Goal: Navigation & Orientation: Find specific page/section

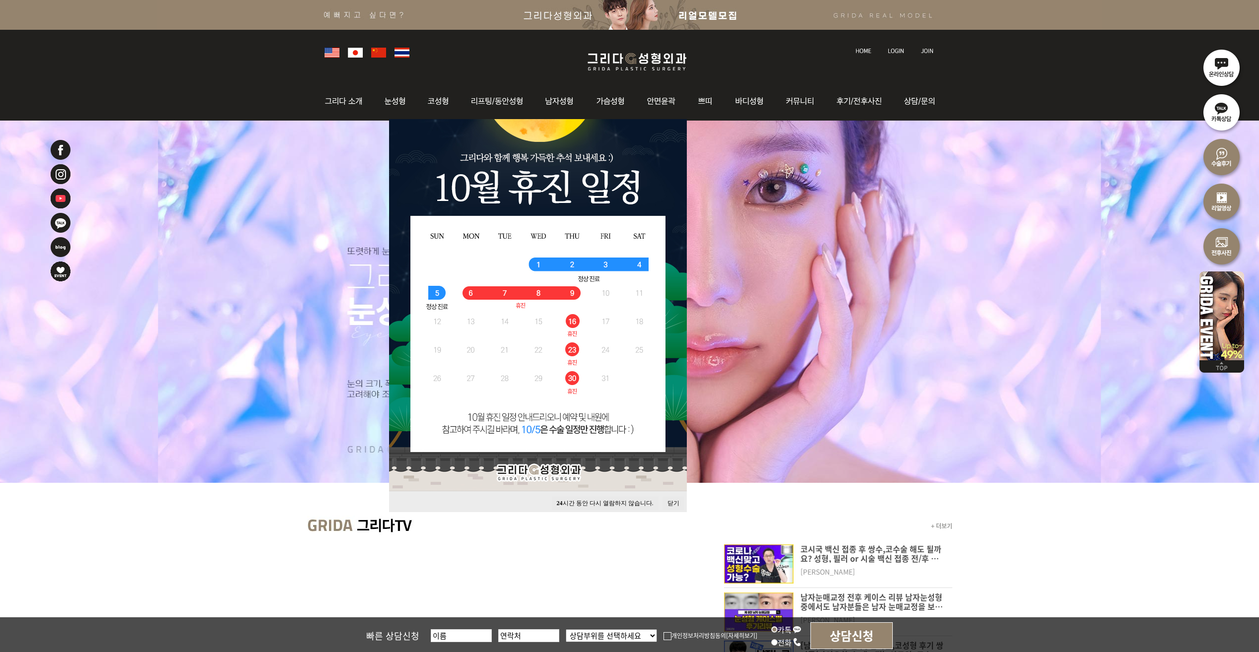
click at [677, 501] on button "닫기" at bounding box center [674, 503] width 22 height 13
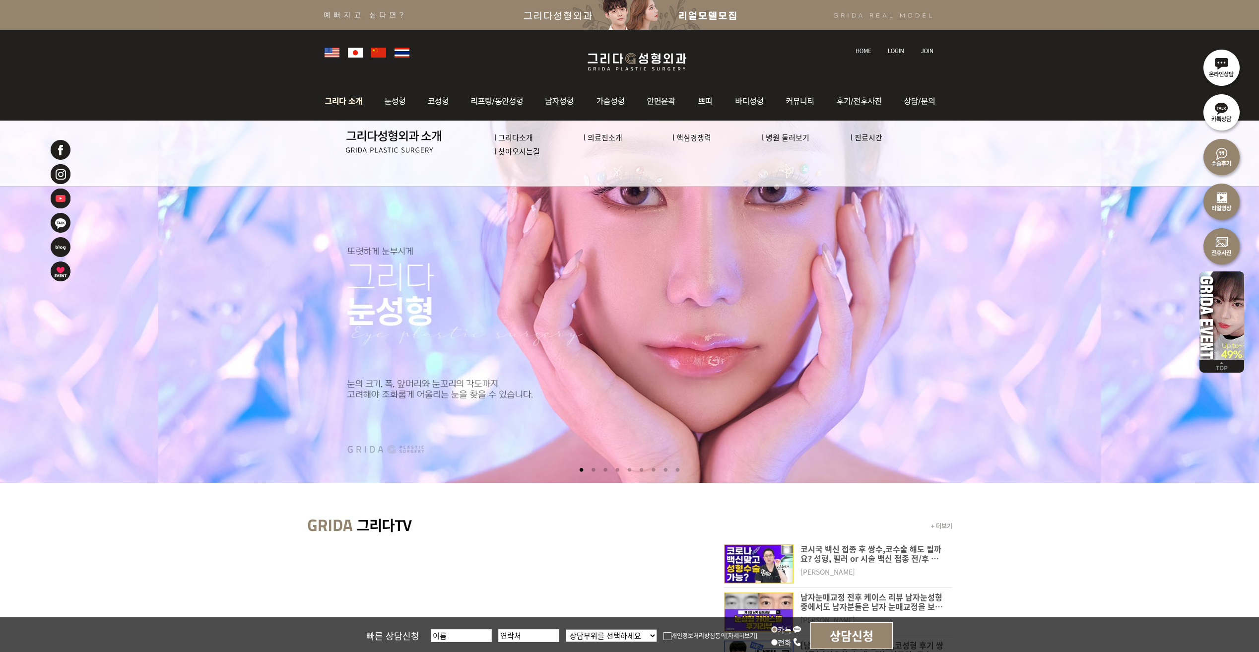
click at [607, 135] on link "l 의료진소개" at bounding box center [603, 137] width 39 height 10
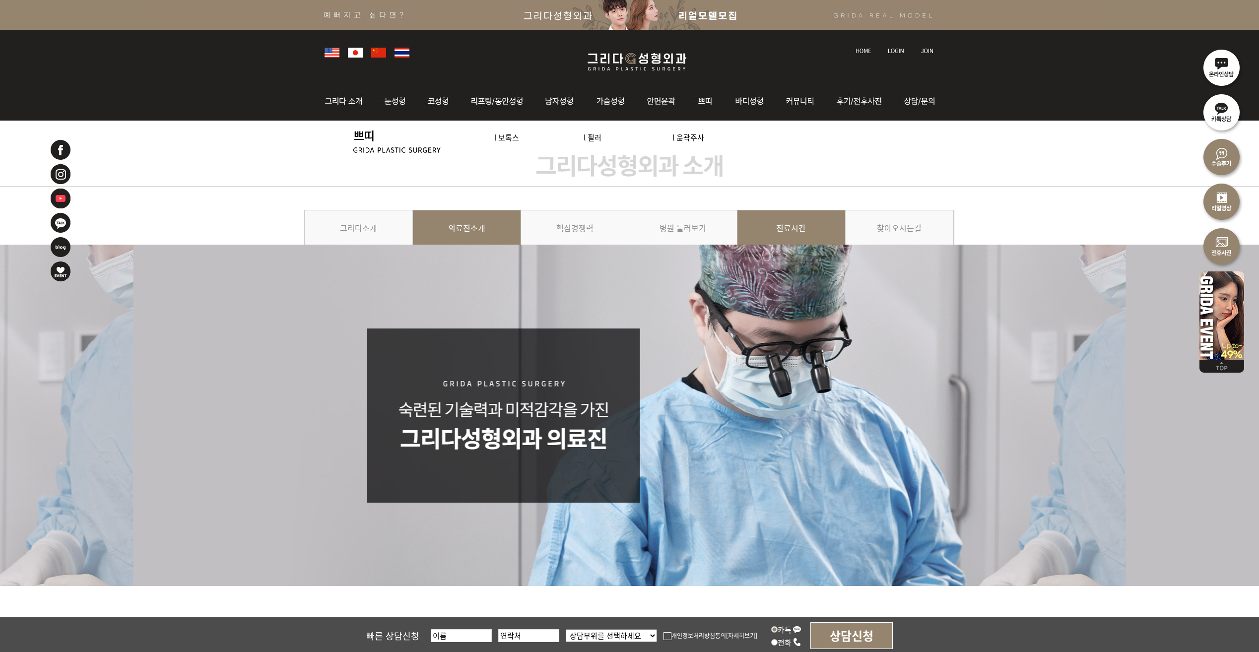
click at [781, 231] on link "진료시간" at bounding box center [792, 232] width 108 height 45
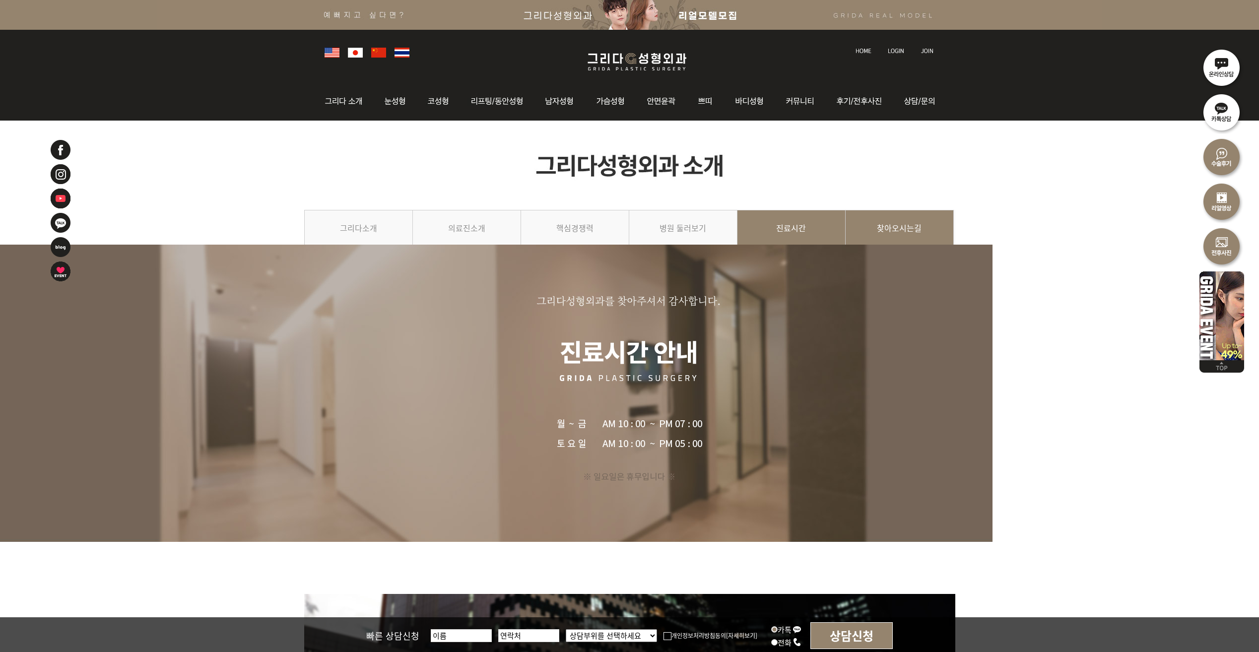
click at [879, 230] on link "찾아오시는길" at bounding box center [900, 232] width 108 height 45
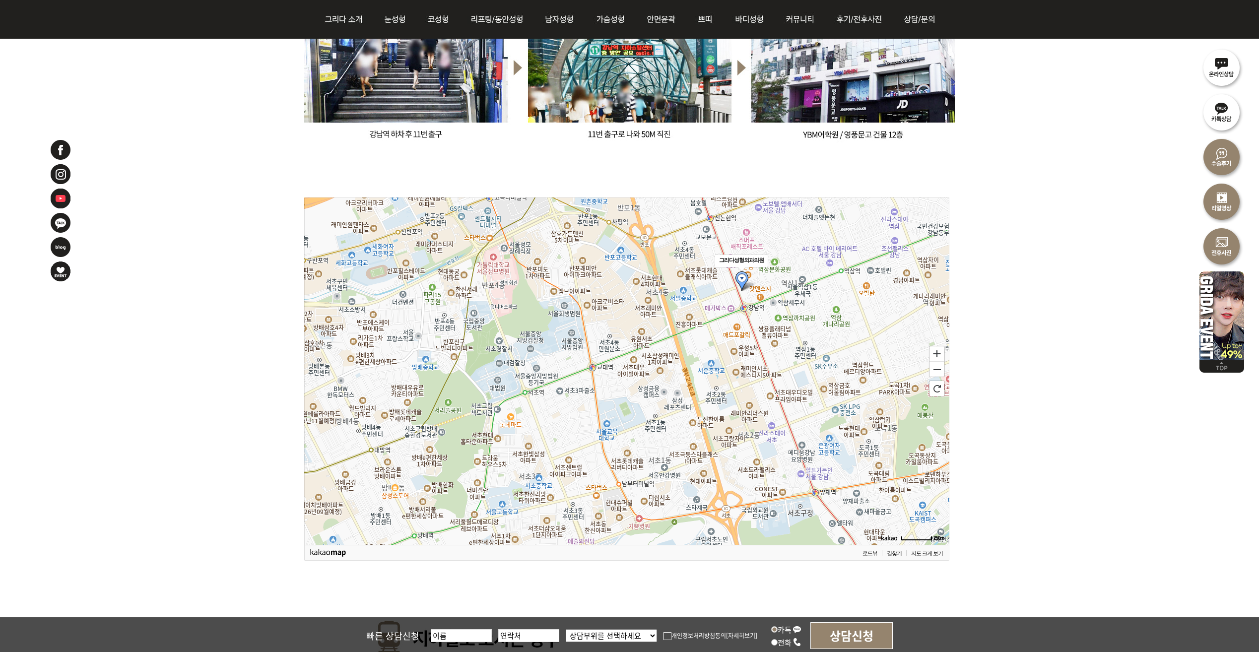
scroll to position [943, 0]
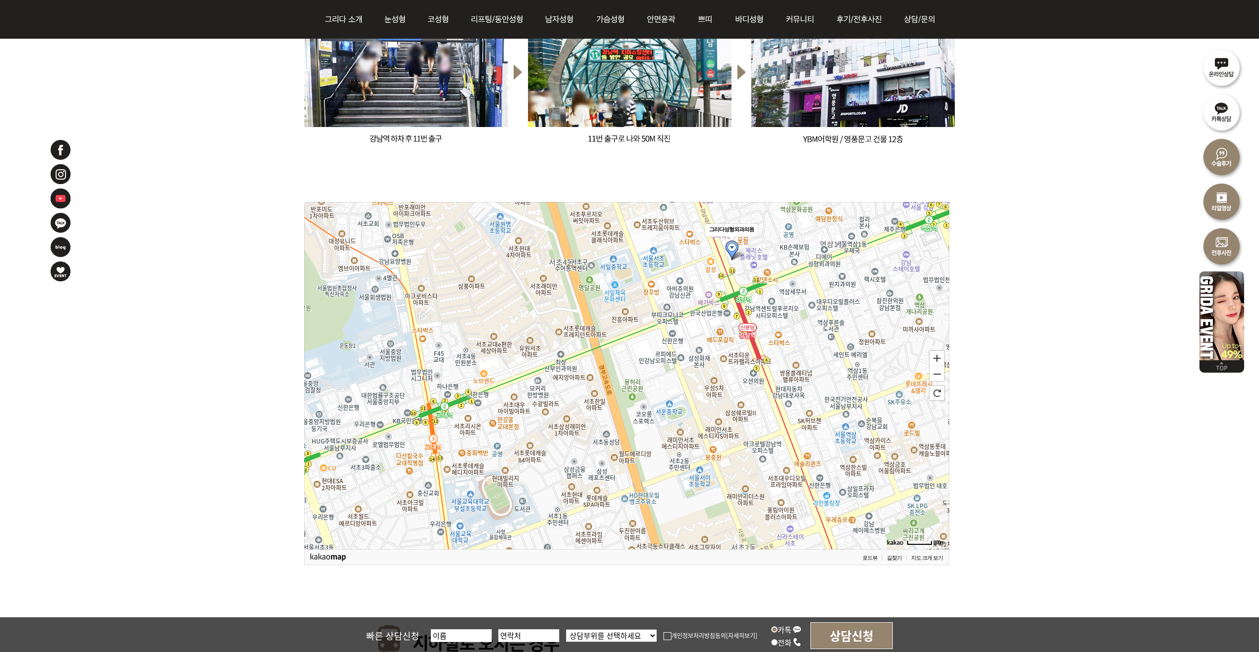
drag, startPoint x: 799, startPoint y: 450, endPoint x: 793, endPoint y: 484, distance: 35.3
click at [793, 497] on icon at bounding box center [621, 409] width 3227 height 1737
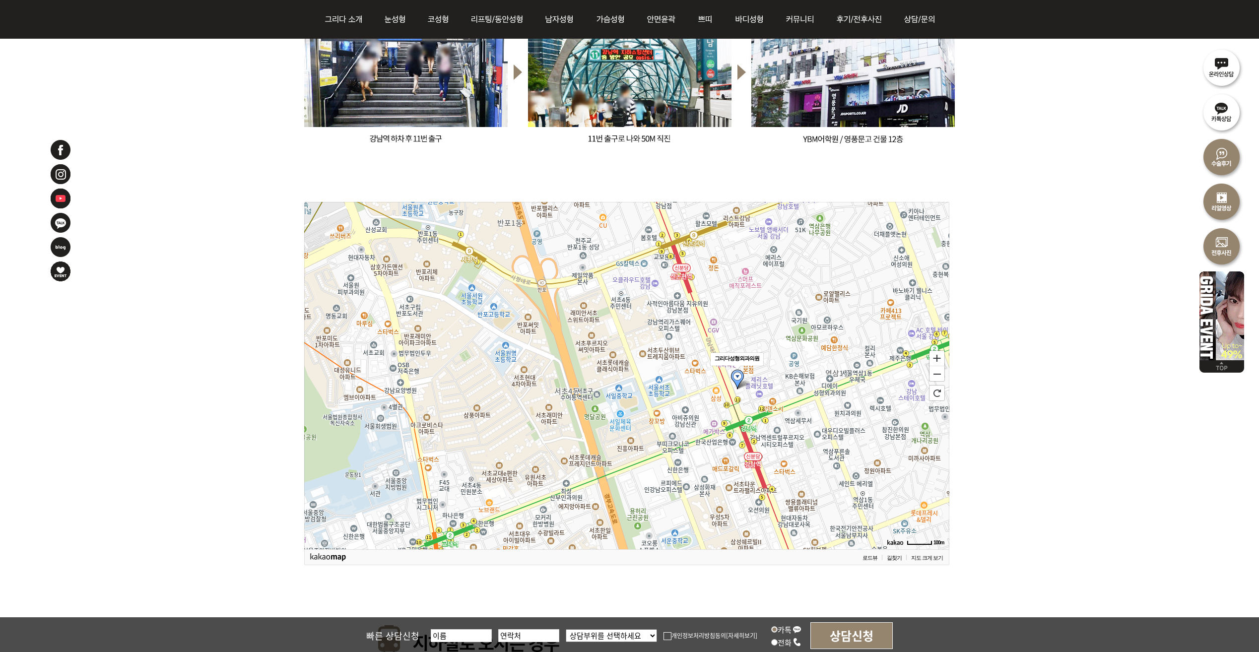
drag, startPoint x: 783, startPoint y: 357, endPoint x: 789, endPoint y: 476, distance: 119.3
click at [789, 476] on icon at bounding box center [632, 491] width 3227 height 1737
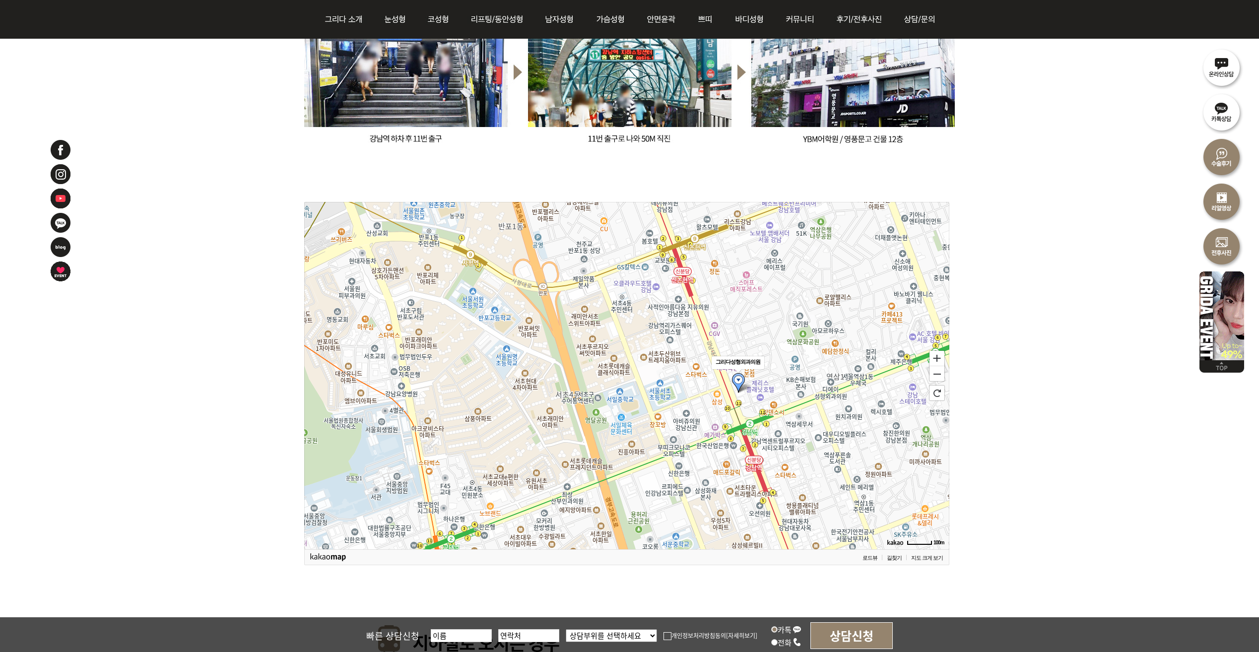
click at [1023, 406] on div "그리다성형외과의원 100m 확대 축소 초기화 로드뷰 길찾기 지도 크게 보기" at bounding box center [629, 392] width 1259 height 2259
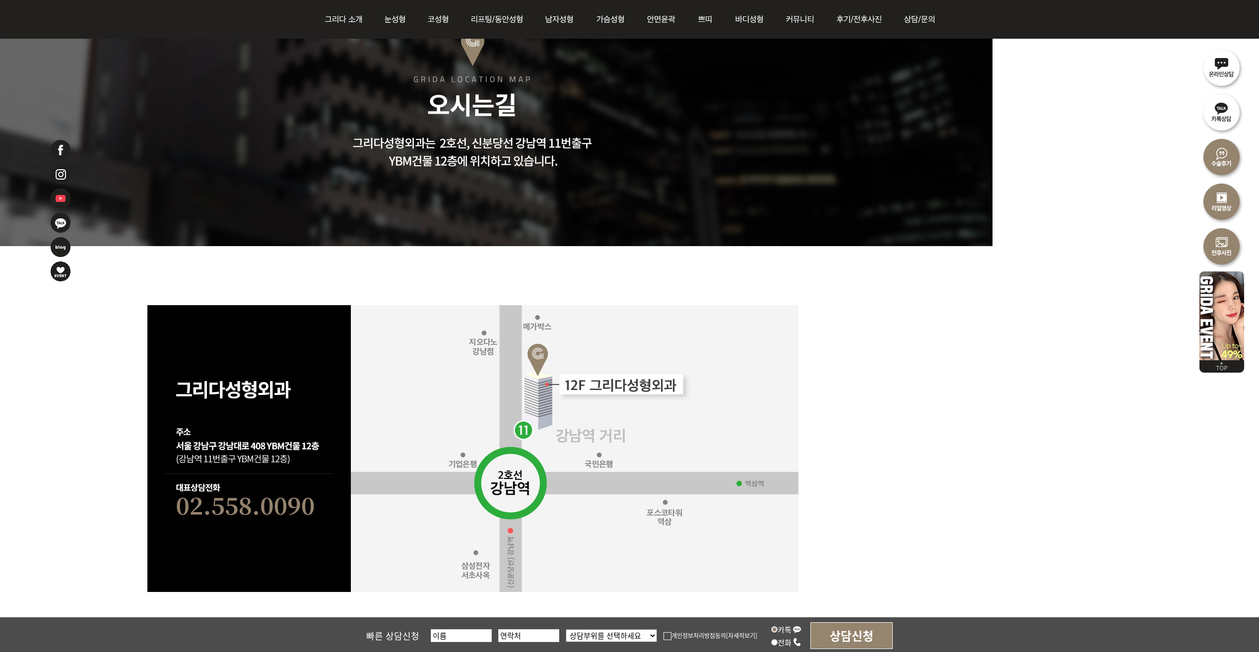
scroll to position [65, 0]
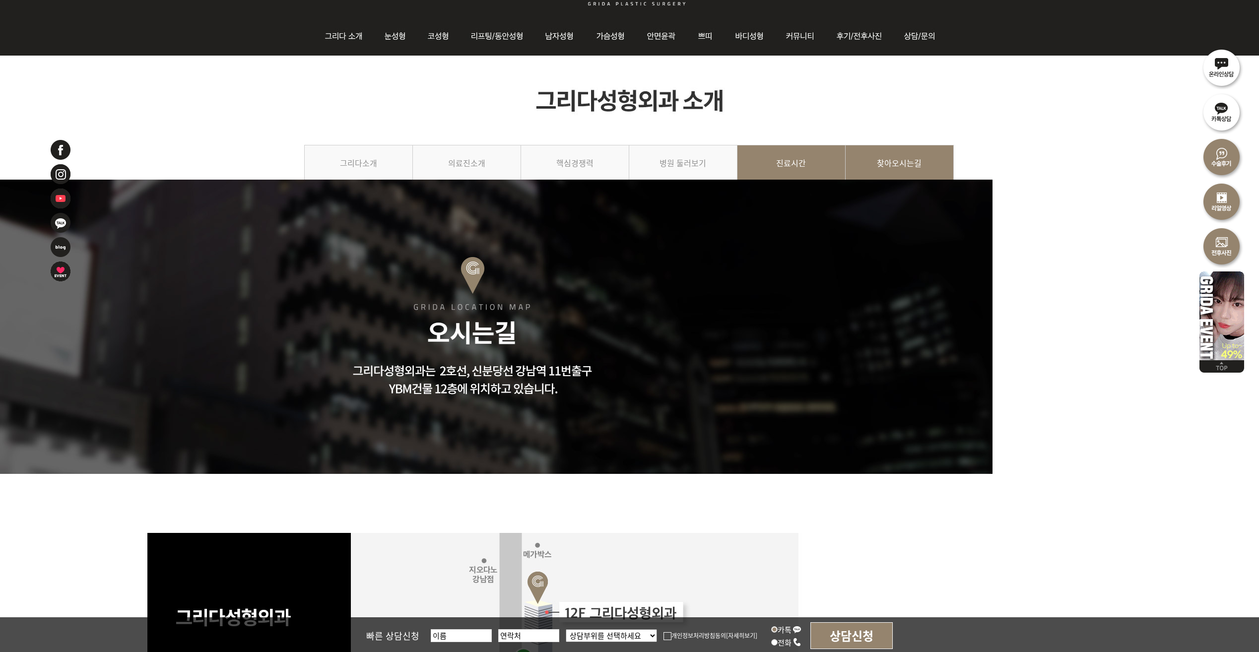
click at [798, 164] on link "진료시간" at bounding box center [792, 167] width 108 height 45
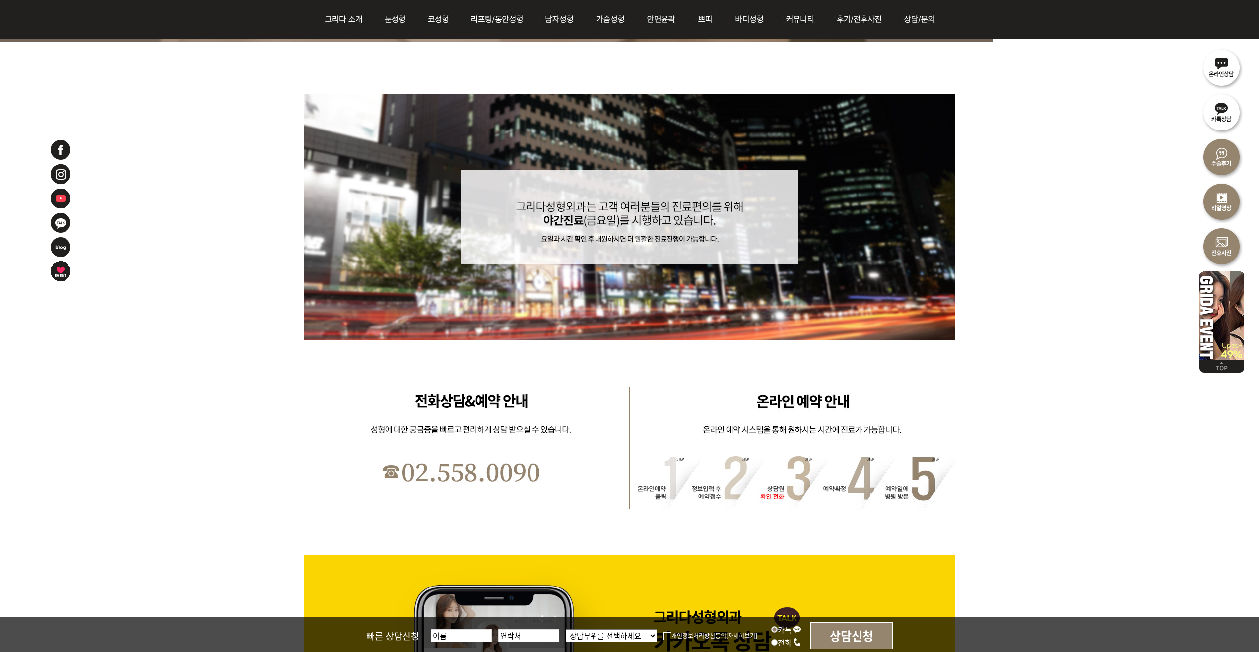
scroll to position [496, 0]
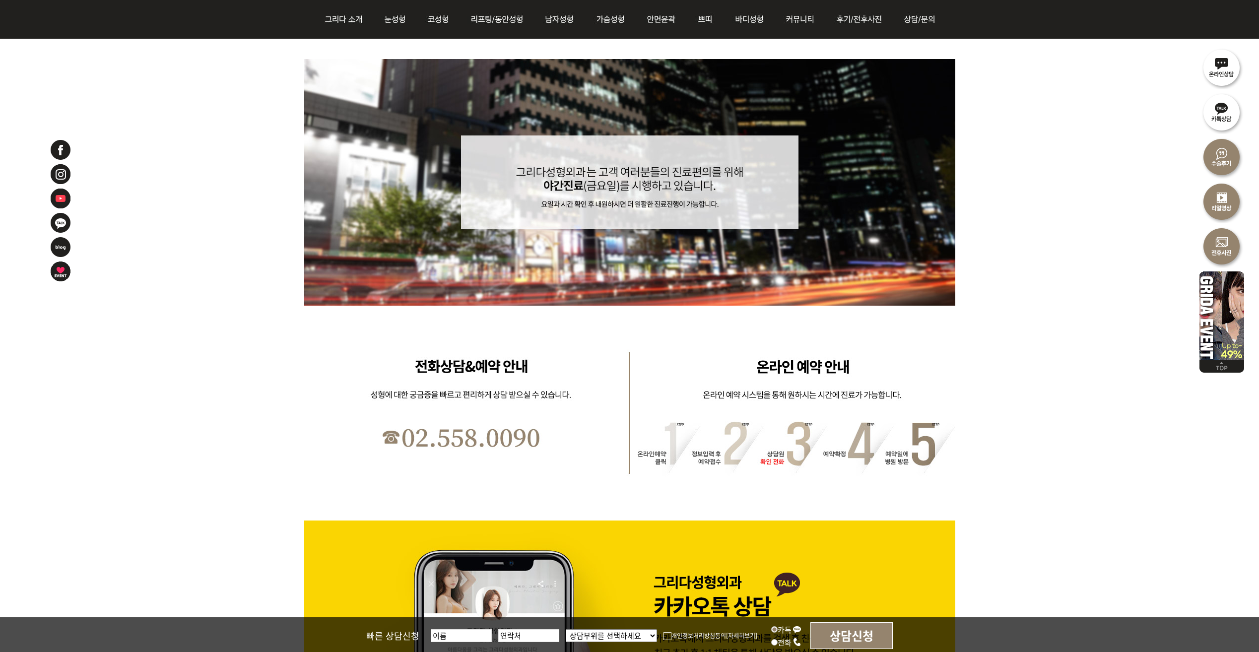
click at [1040, 316] on div at bounding box center [629, 242] width 1259 height 1065
